Goal: Find specific page/section: Find specific page/section

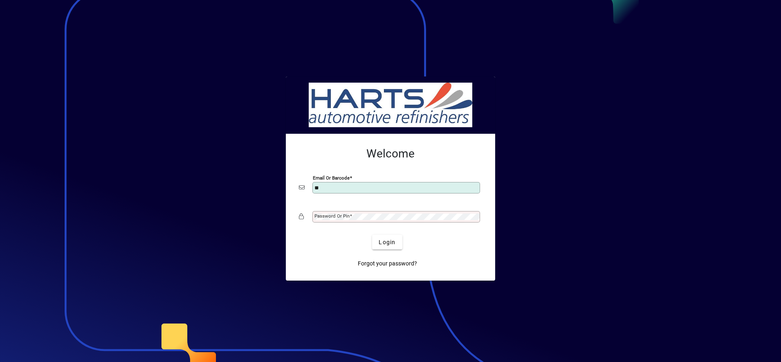
type input "**********"
click at [381, 240] on span "Login" at bounding box center [386, 242] width 17 height 9
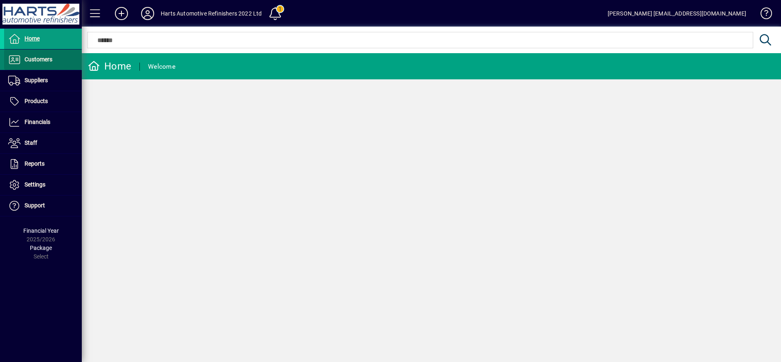
click at [33, 62] on span "Customers" at bounding box center [39, 59] width 28 height 7
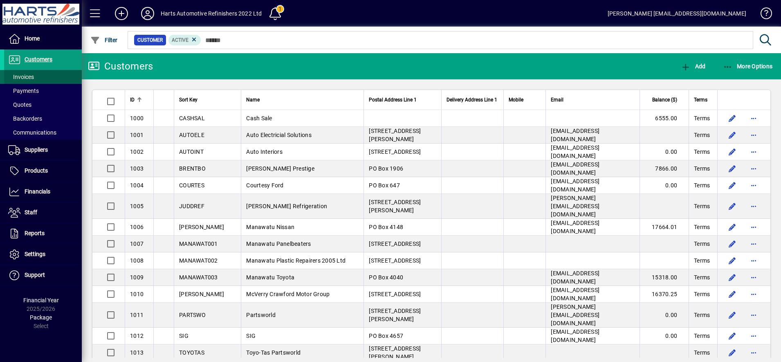
click at [43, 72] on span at bounding box center [43, 77] width 78 height 20
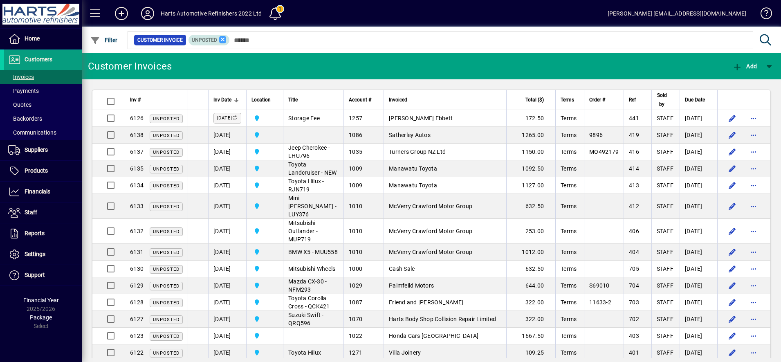
click at [224, 40] on icon at bounding box center [222, 39] width 7 height 7
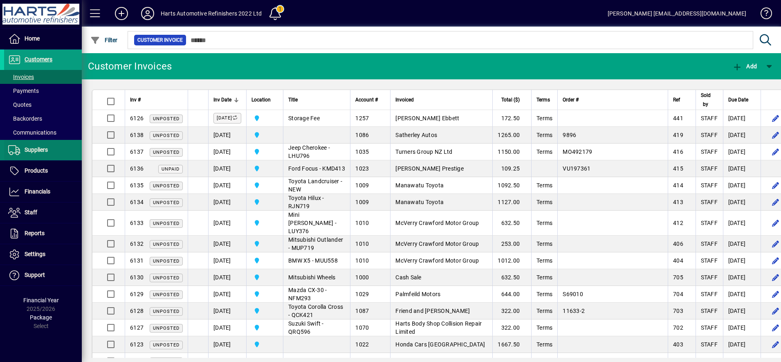
click at [37, 148] on span "Suppliers" at bounding box center [36, 149] width 23 height 7
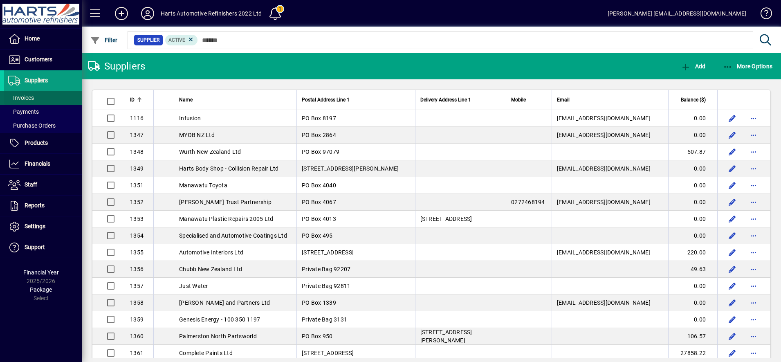
click at [40, 98] on span at bounding box center [43, 98] width 78 height 20
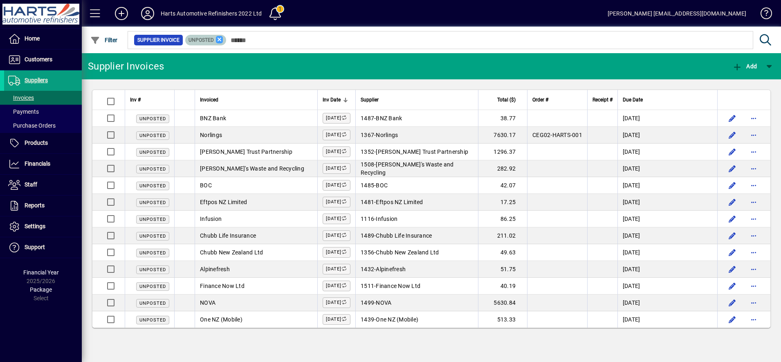
click at [219, 41] on icon at bounding box center [219, 39] width 7 height 7
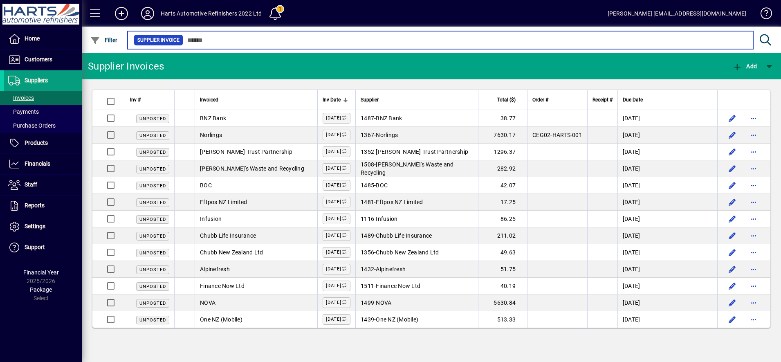
click at [231, 38] on input "text" at bounding box center [464, 39] width 563 height 11
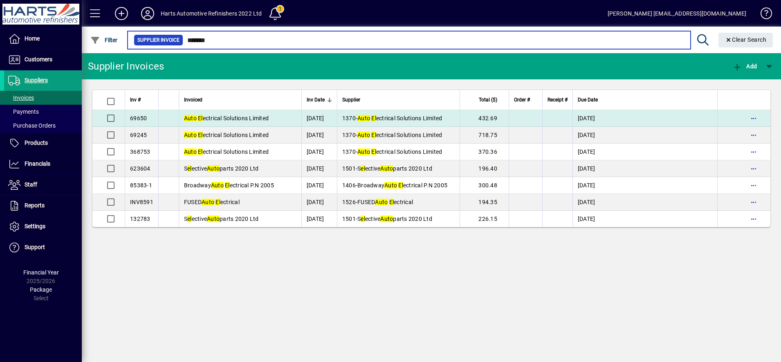
type input "*******"
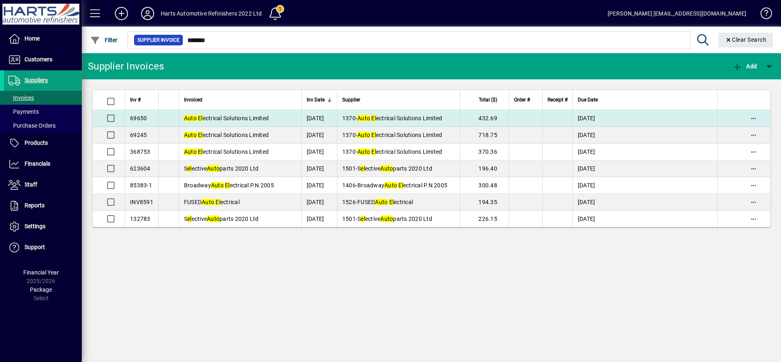
click at [495, 121] on td "432.69" at bounding box center [483, 118] width 49 height 17
